Goal: Transaction & Acquisition: Obtain resource

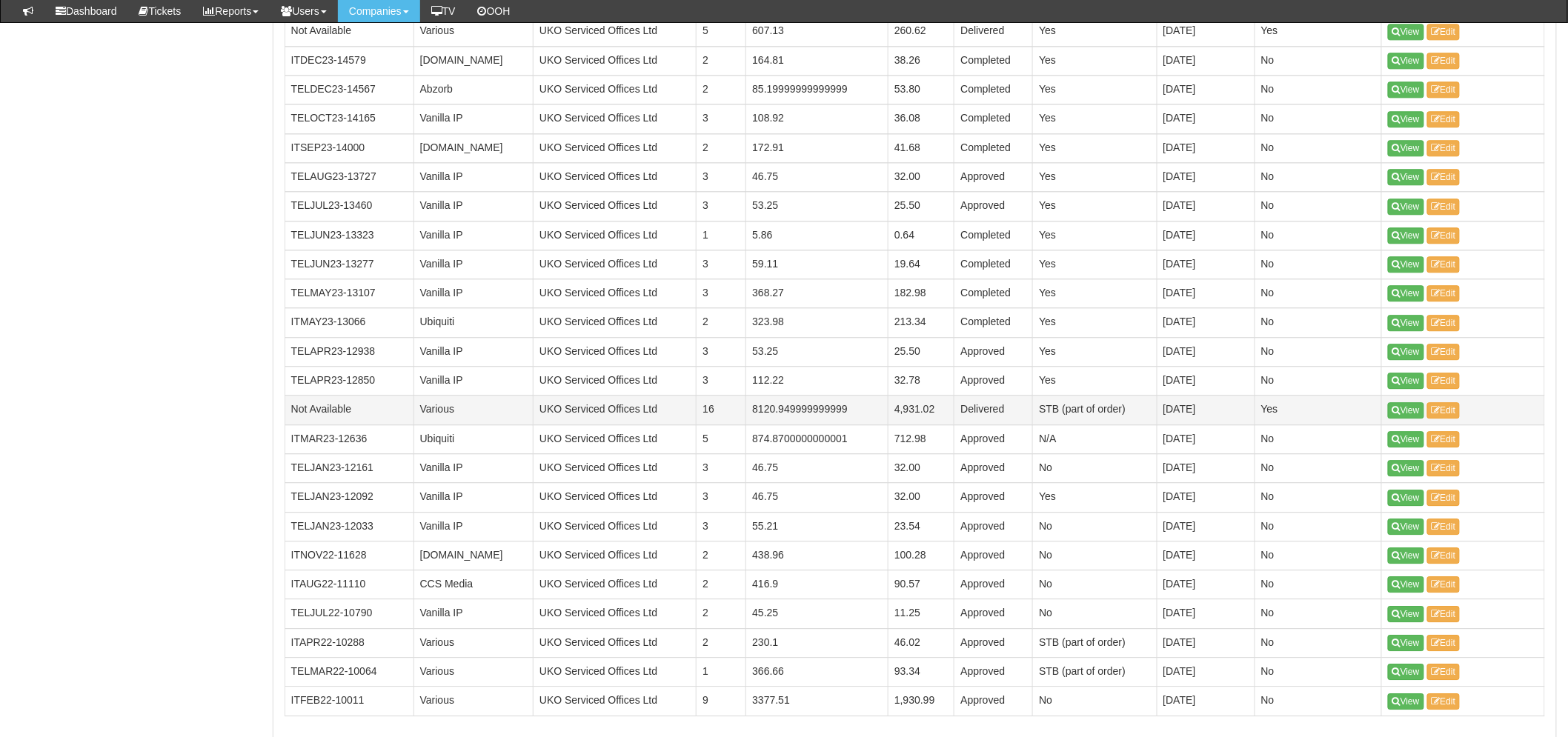
scroll to position [1652, 0]
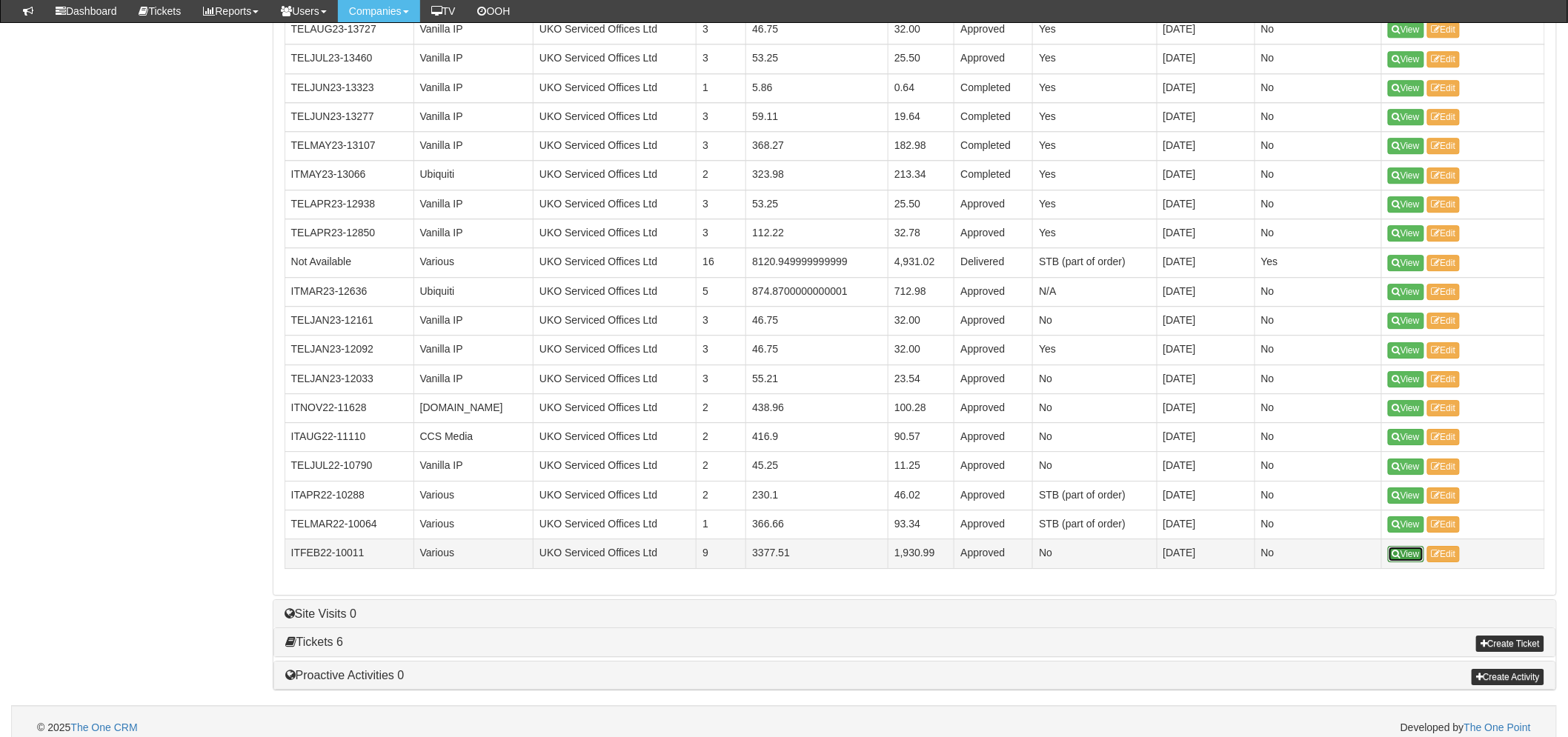
click at [1413, 552] on link "View" at bounding box center [1406, 554] width 36 height 16
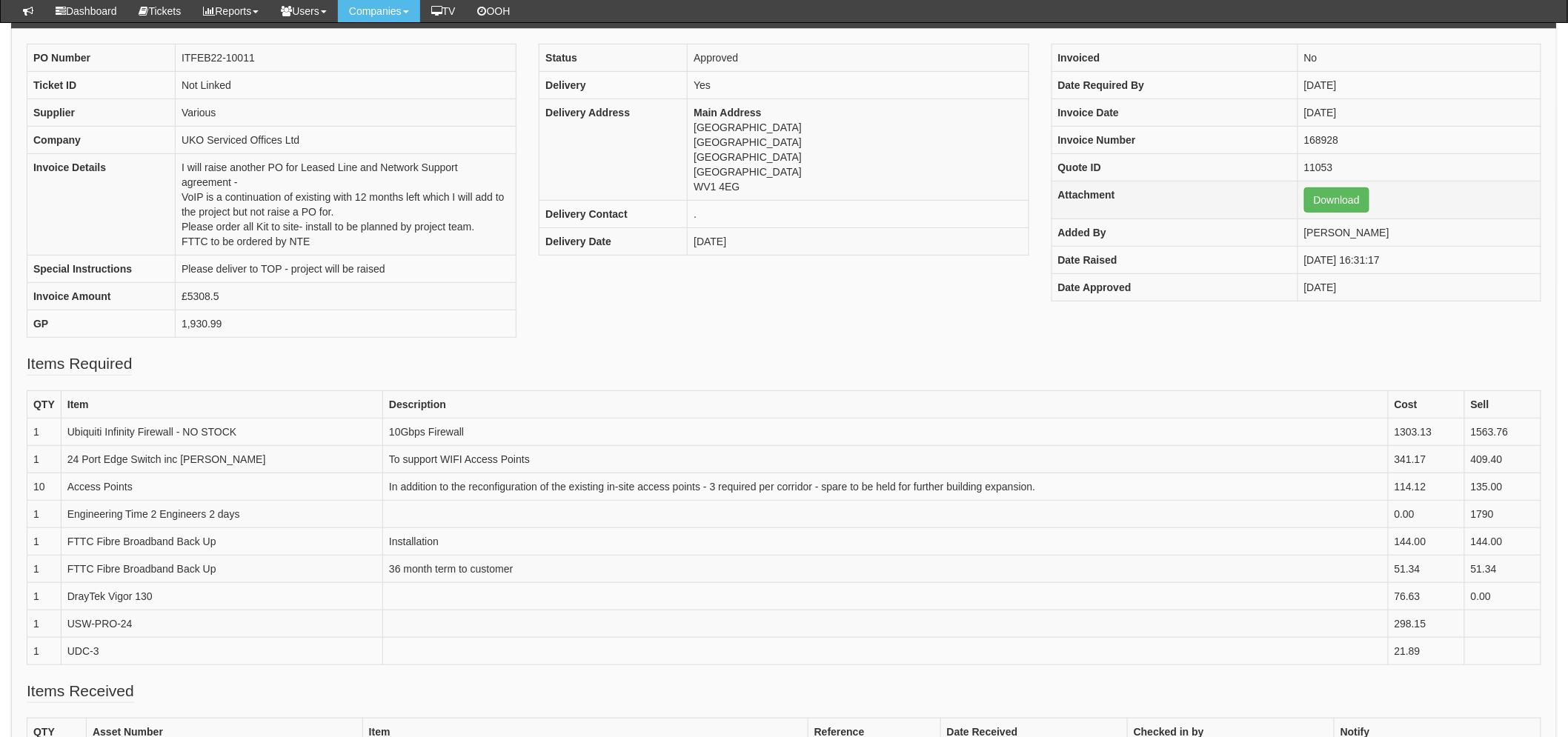
scroll to position [164, 0]
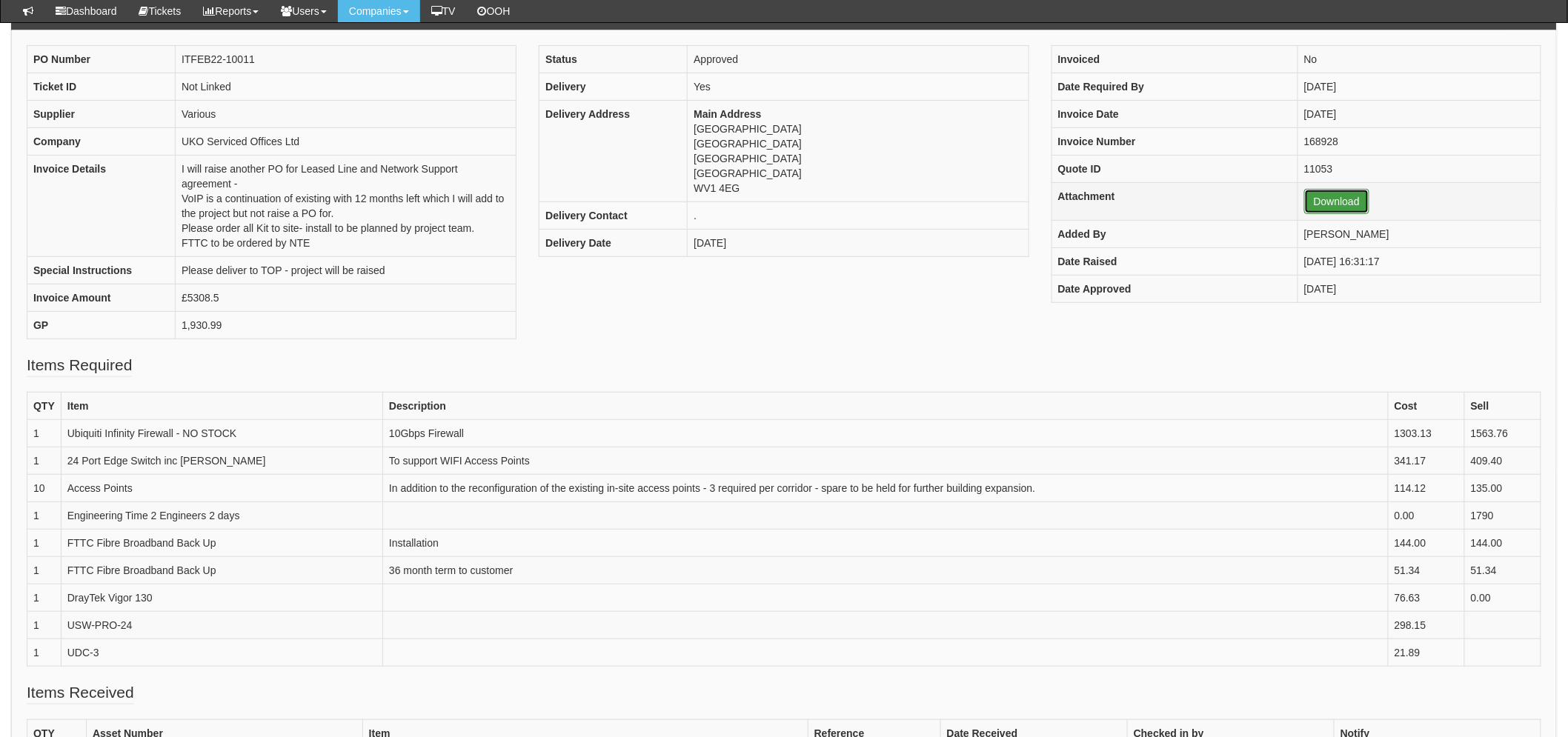
click at [1304, 205] on link "Download" at bounding box center [1337, 202] width 65 height 25
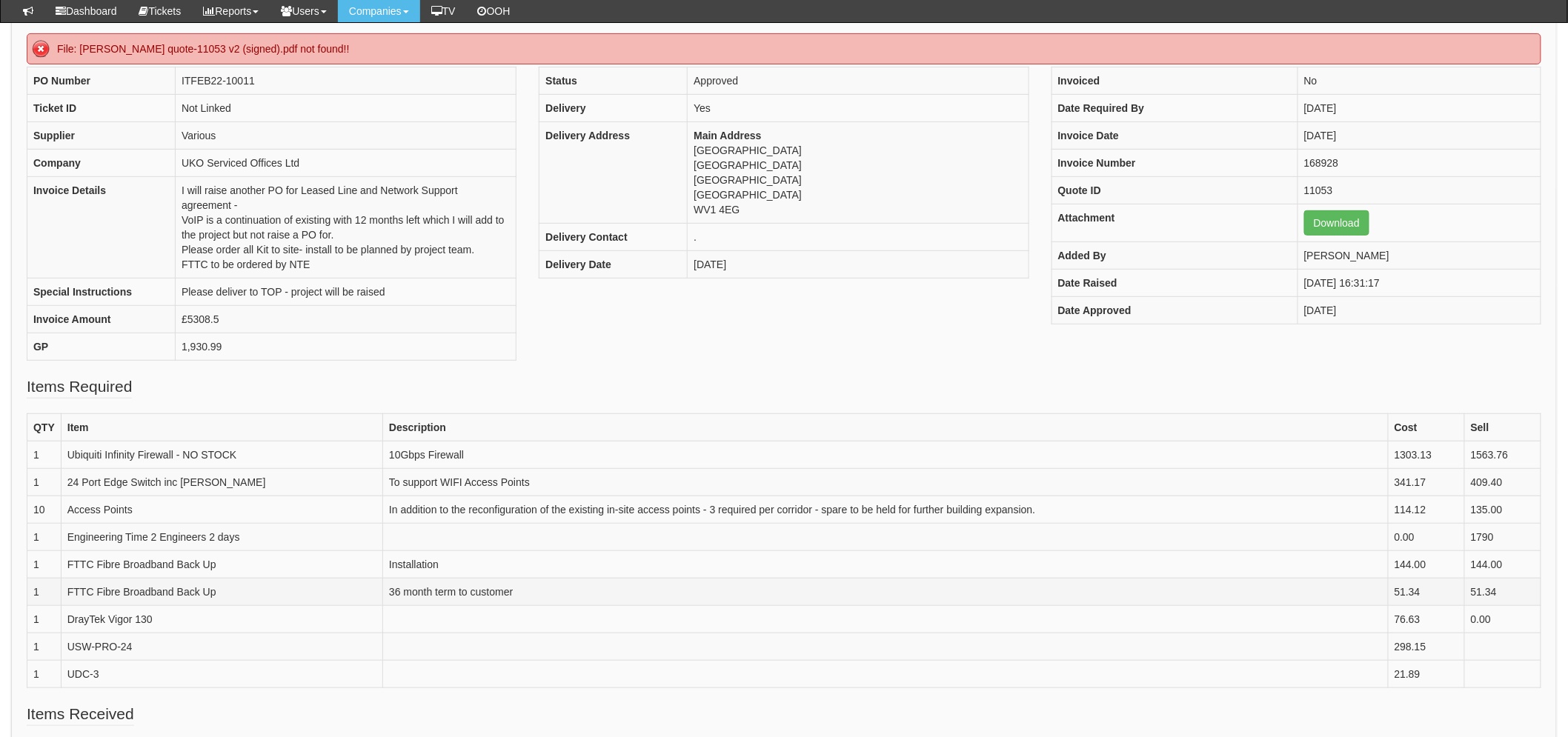
scroll to position [329, 0]
